Goal: Navigation & Orientation: Find specific page/section

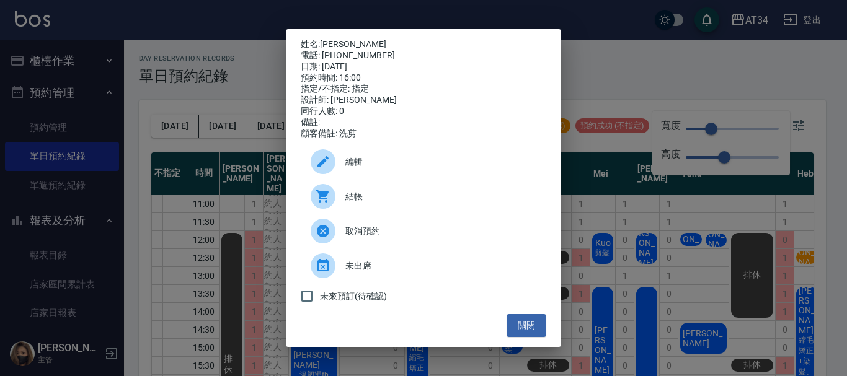
scroll to position [62, 121]
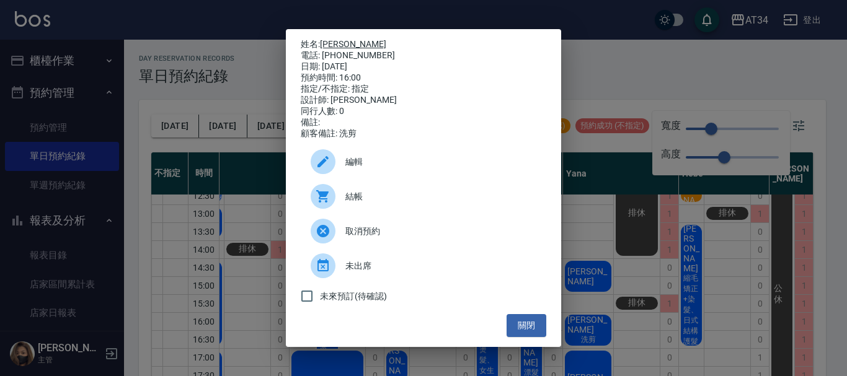
click at [335, 39] on link "[PERSON_NAME]" at bounding box center [353, 44] width 66 height 10
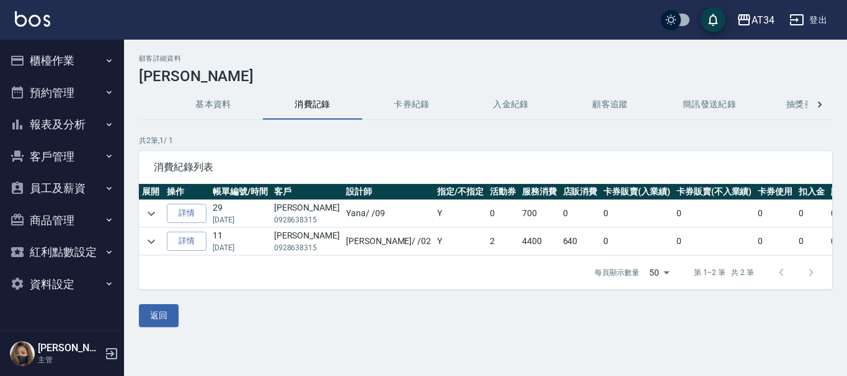
click at [48, 88] on button "預約管理" at bounding box center [62, 93] width 114 height 32
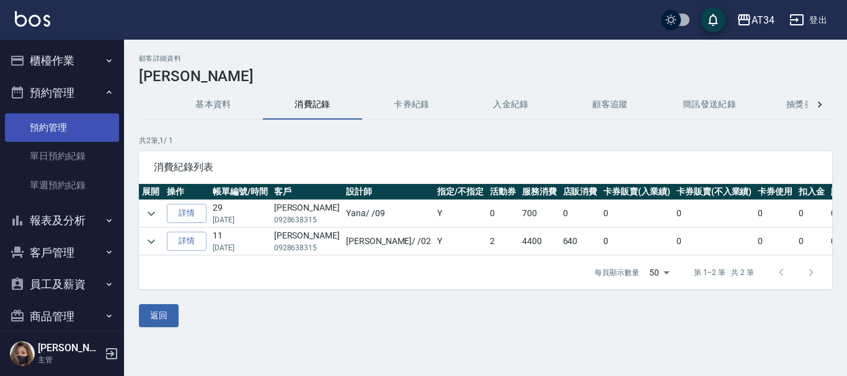
click at [48, 115] on link "預約管理" at bounding box center [62, 127] width 114 height 29
